Goal: Task Accomplishment & Management: Manage account settings

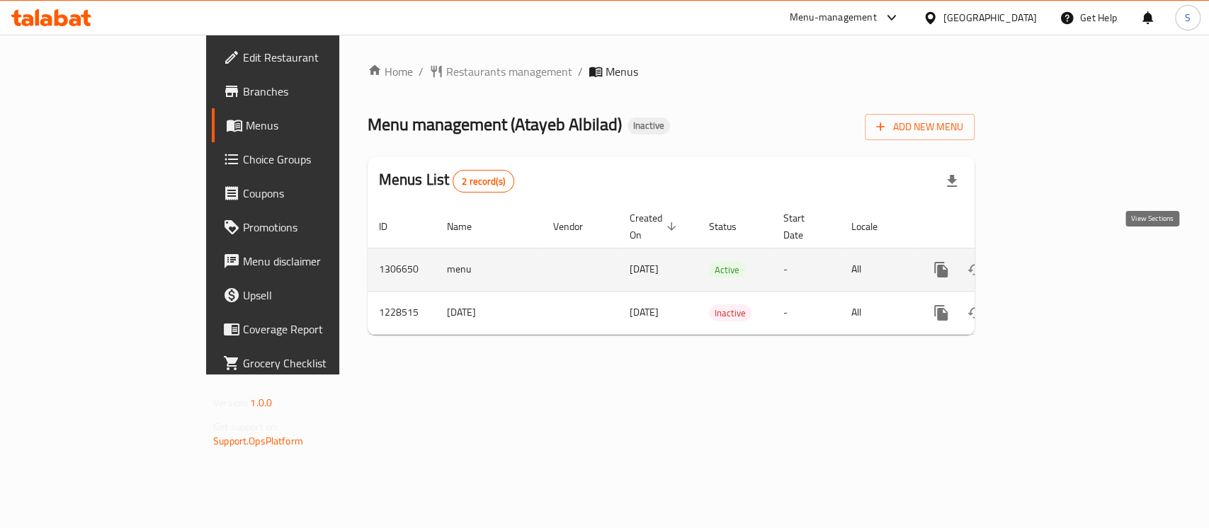
click at [1049, 263] on icon "enhanced table" at bounding box center [1043, 269] width 13 height 13
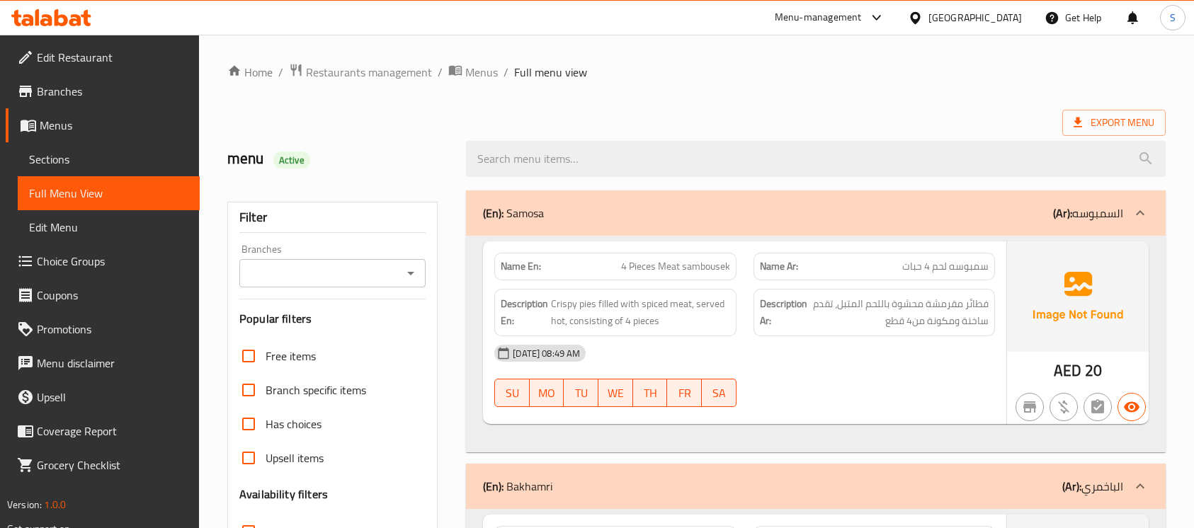
scroll to position [3729, 0]
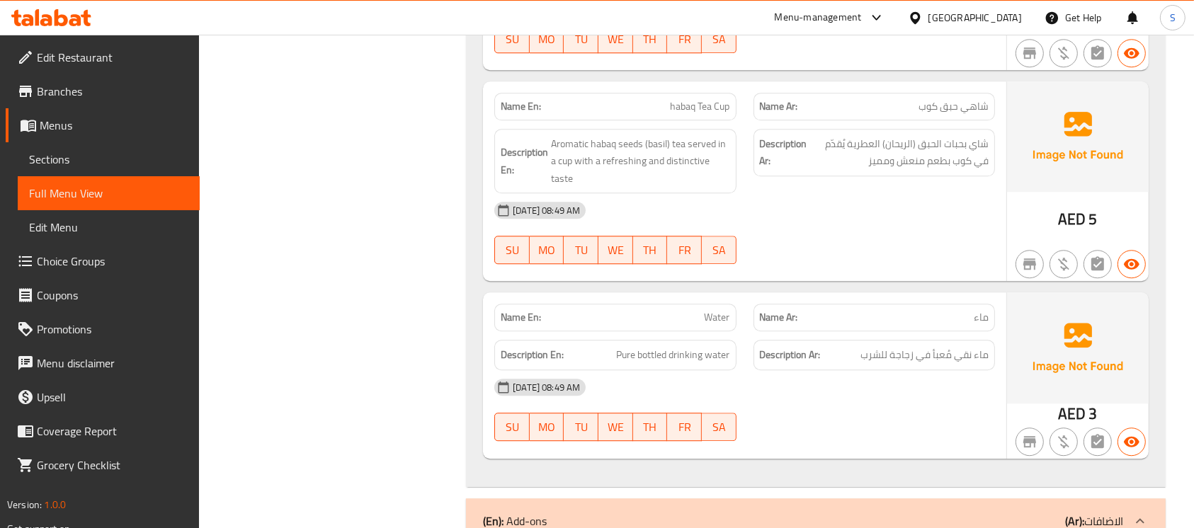
click at [69, 23] on icon at bounding box center [75, 20] width 12 height 12
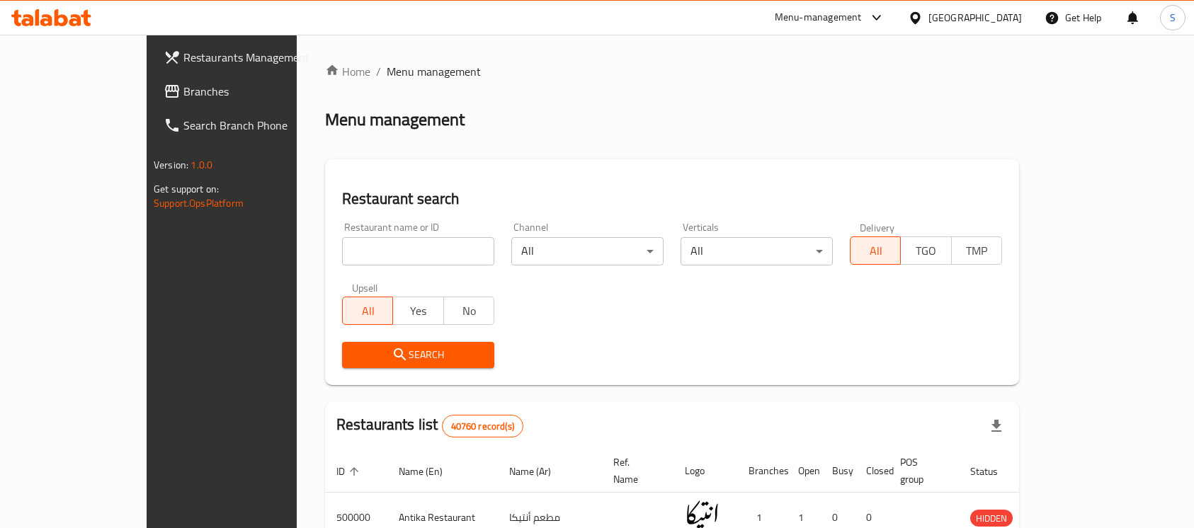
scroll to position [36, 0]
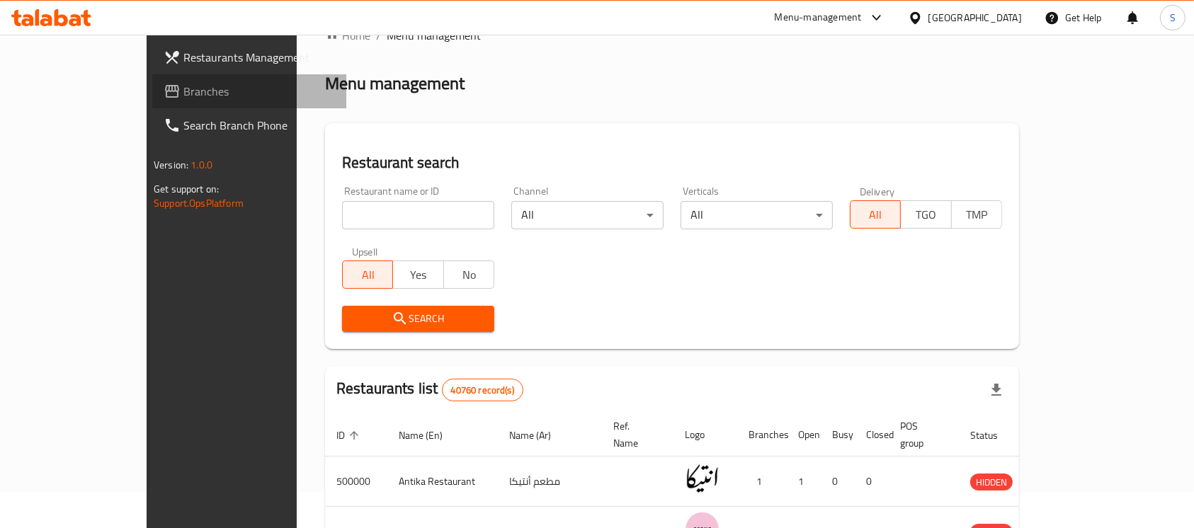
click at [152, 101] on link "Branches" at bounding box center [249, 91] width 194 height 34
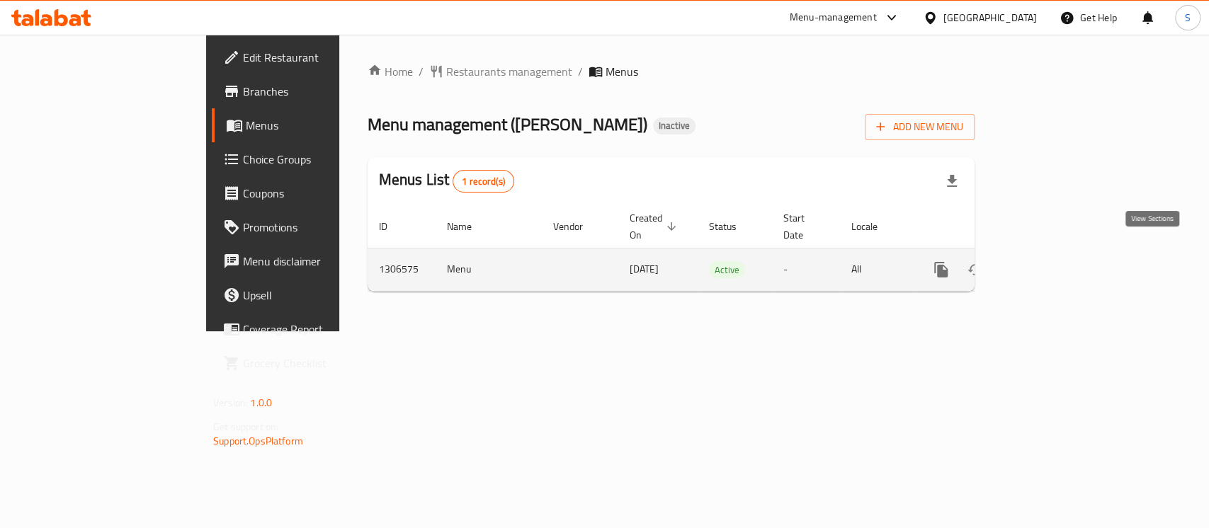
click at [1049, 263] on icon "enhanced table" at bounding box center [1043, 269] width 13 height 13
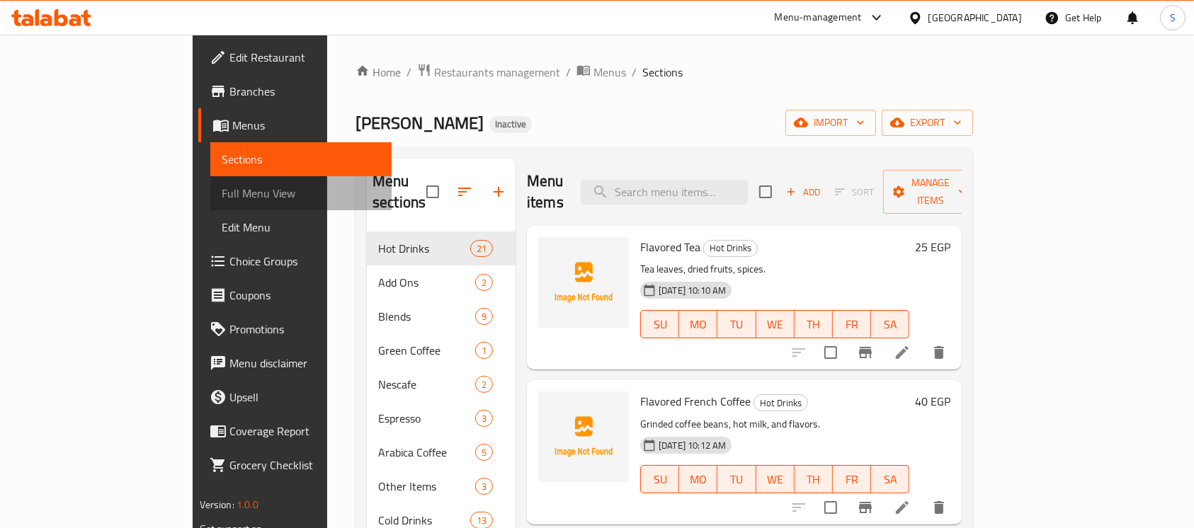
click at [222, 200] on span "Full Menu View" at bounding box center [301, 193] width 159 height 17
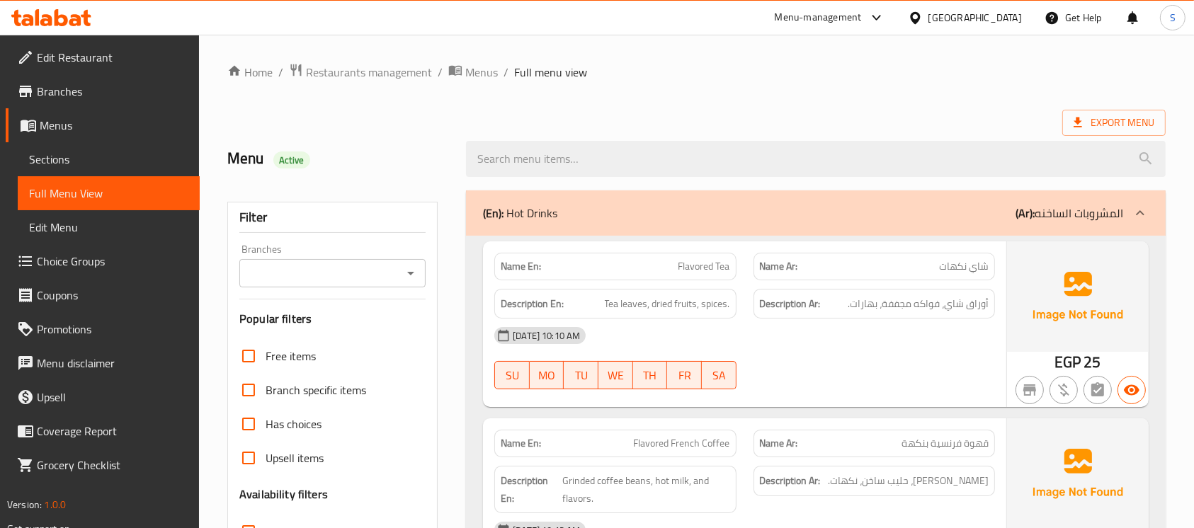
scroll to position [224, 0]
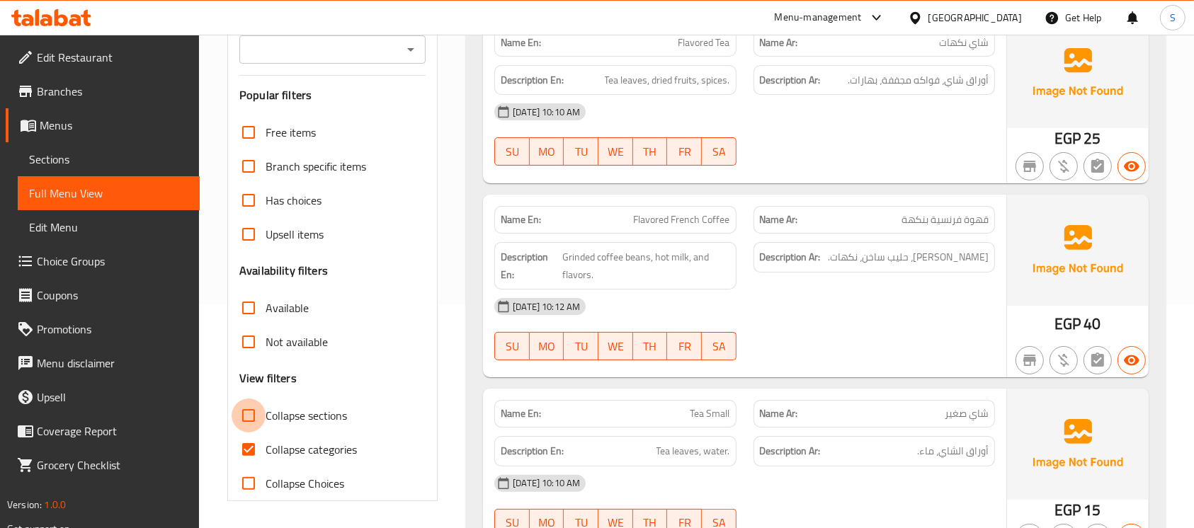
click at [251, 411] on input "Collapse sections" at bounding box center [249, 416] width 34 height 34
checkbox input "true"
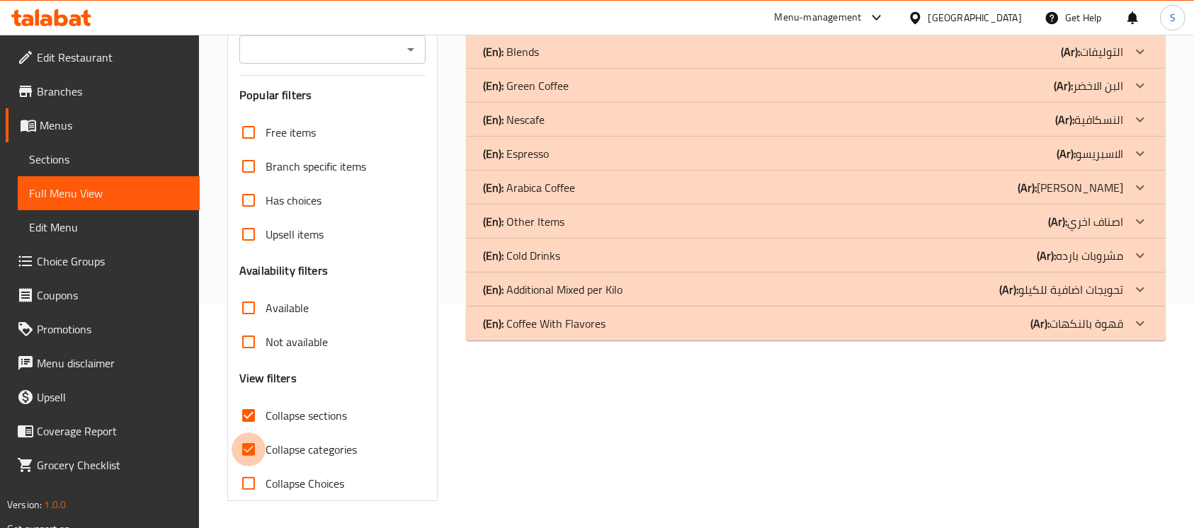
click at [246, 452] on input "Collapse categories" at bounding box center [249, 450] width 34 height 34
checkbox input "false"
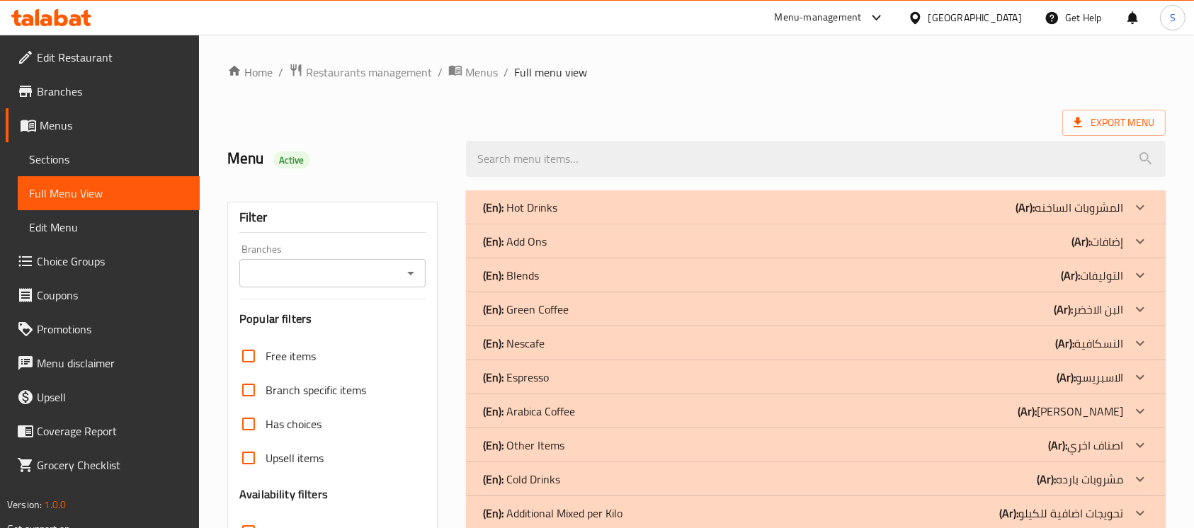
click at [854, 219] on div "(En): Hot Drinks (Ar): المشروبات الساخنه" at bounding box center [815, 207] width 699 height 34
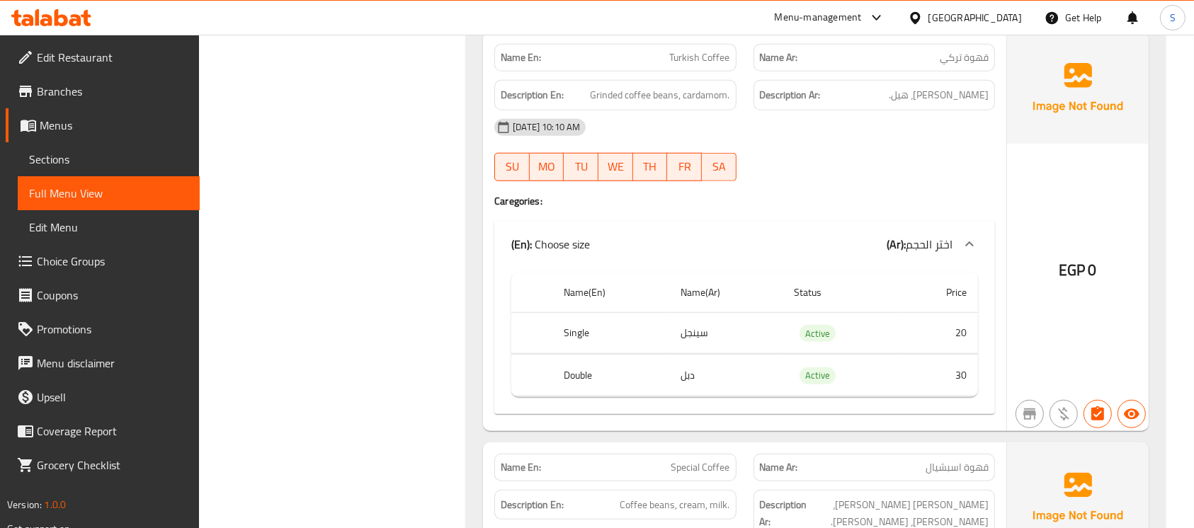
scroll to position [1111, 0]
click at [612, 100] on span "Grinded coffee beans, cardamom." at bounding box center [659, 96] width 139 height 18
click at [832, 147] on div "20-08-2025 10:10 AM SU MO TU WE TH FR SA" at bounding box center [745, 150] width 518 height 79
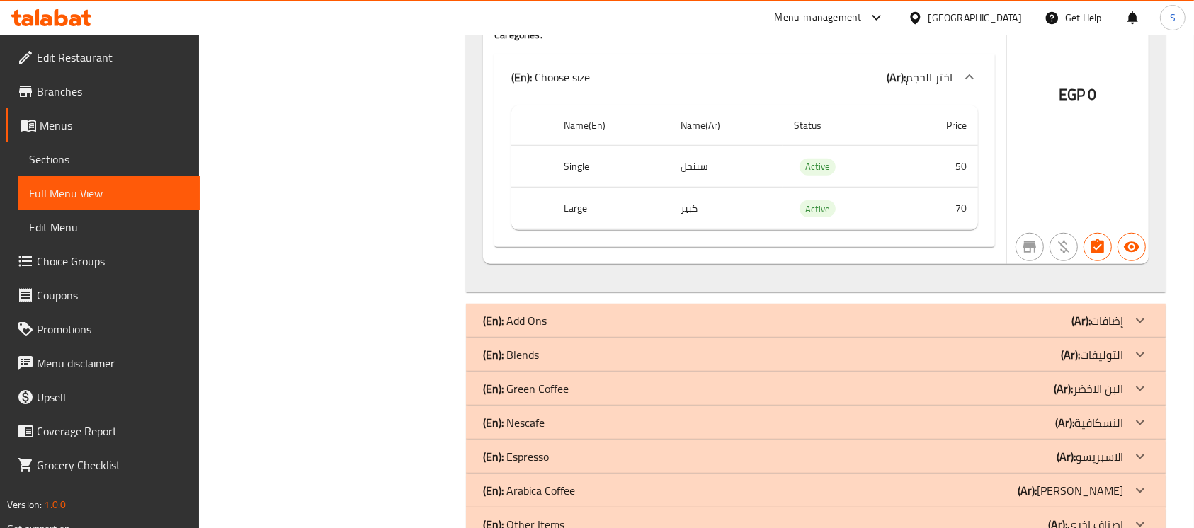
scroll to position [6643, 0]
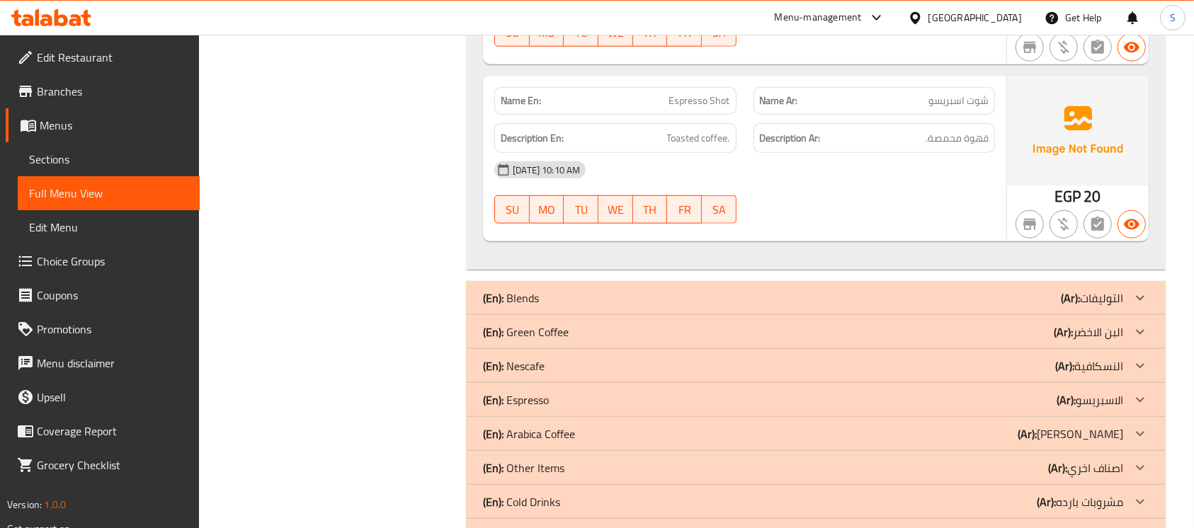
scroll to position [7023, 0]
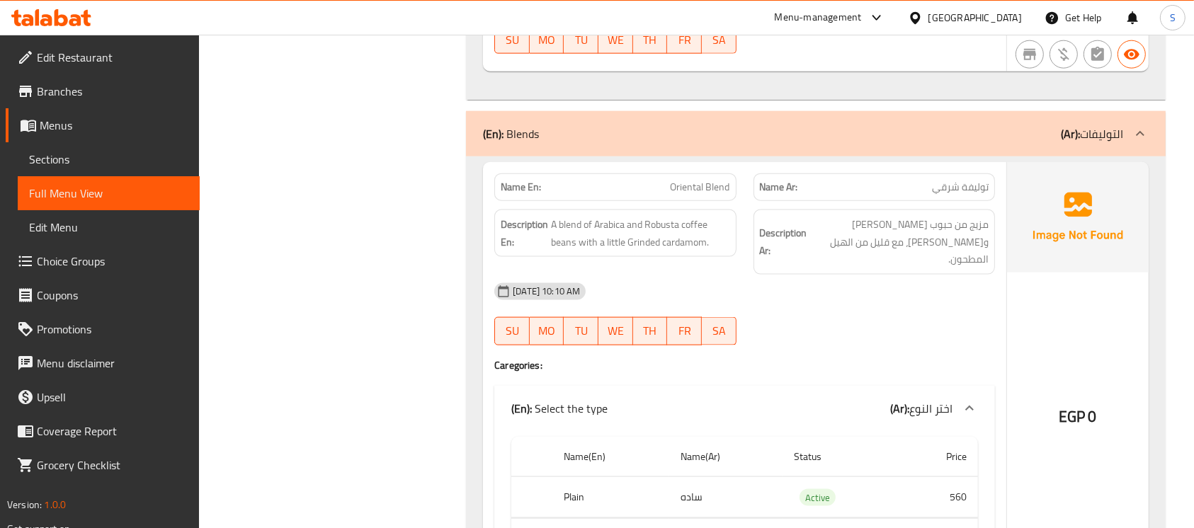
scroll to position [7191, 0]
